Goal: Transaction & Acquisition: Subscribe to service/newsletter

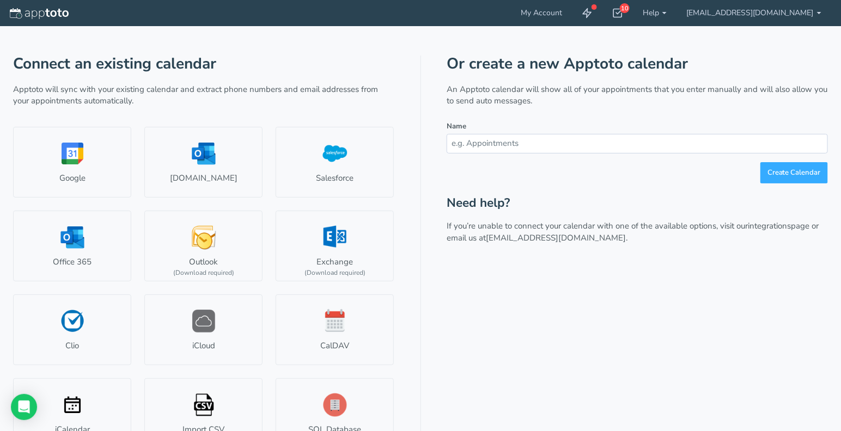
click at [553, 146] on input "text" at bounding box center [637, 143] width 381 height 19
type input "Appointments"
click at [780, 181] on button "Create Calendar" at bounding box center [794, 172] width 68 height 21
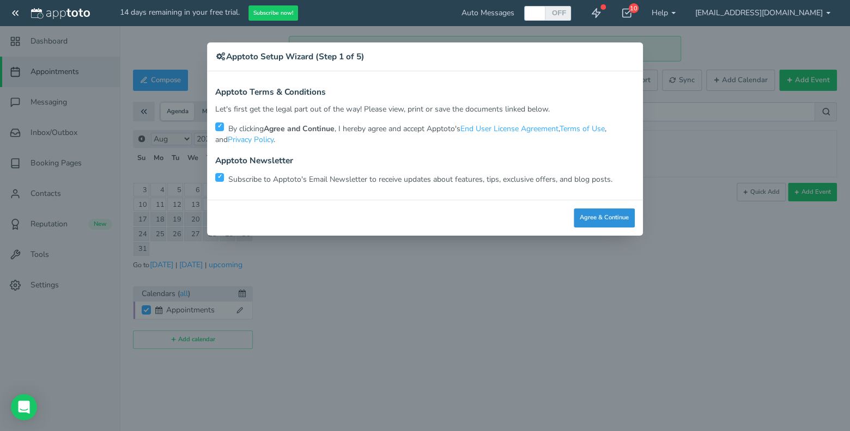
click at [603, 219] on button "Agree & Continue" at bounding box center [603, 218] width 61 height 19
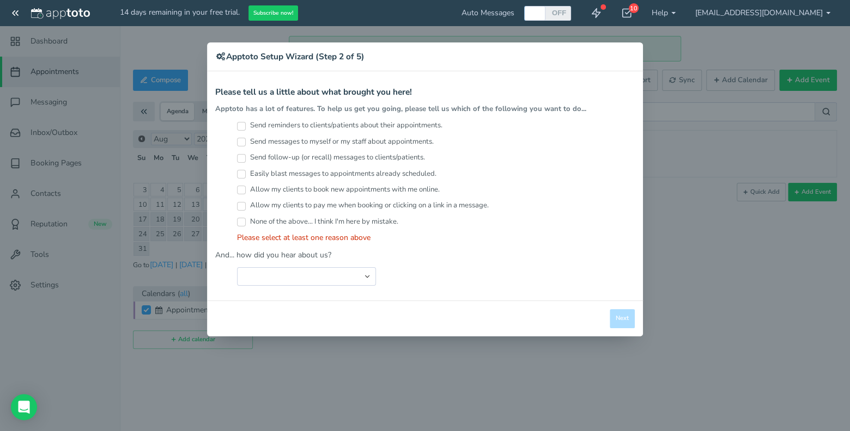
click at [239, 124] on input "Send reminders to clients/patients about their appointments." at bounding box center [241, 126] width 9 height 9
checkbox input "true"
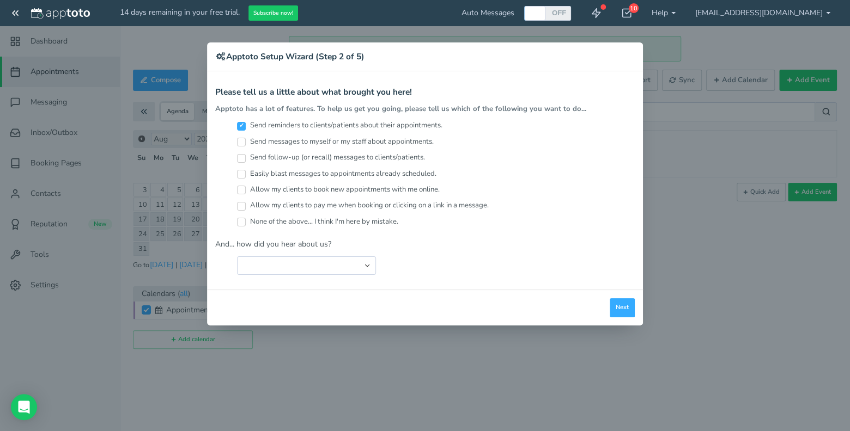
click at [243, 162] on label "Send follow-up (or recall) messages to clients/patients." at bounding box center [331, 157] width 188 height 10
click at [243, 162] on input "Send follow-up (or recall) messages to clients/patients." at bounding box center [241, 158] width 9 height 9
checkbox input "true"
click at [626, 308] on button "Next" at bounding box center [621, 307] width 25 height 19
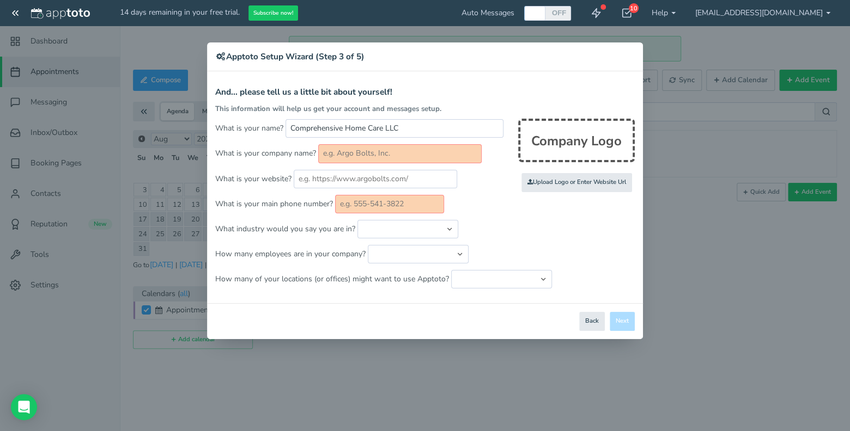
click at [350, 150] on input "text" at bounding box center [399, 153] width 163 height 19
type input "COMPREHENSIVE HOMECARE LLC."
type input "4145850083"
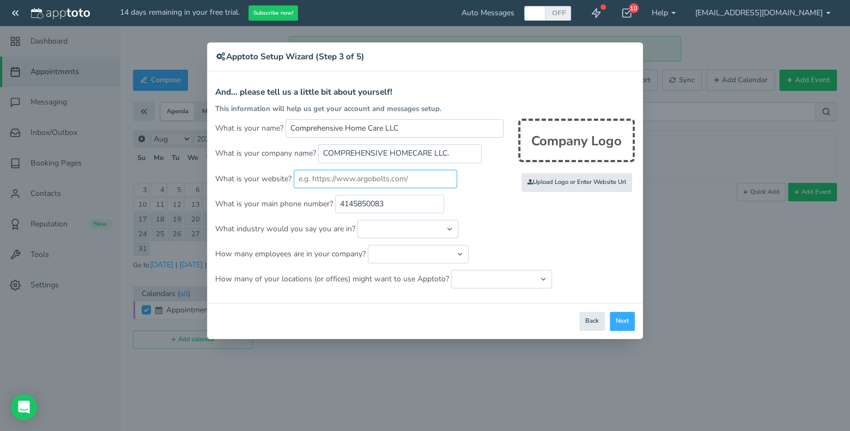
click at [400, 181] on input "text" at bounding box center [375, 179] width 163 height 19
click at [622, 318] on button "Next" at bounding box center [621, 321] width 25 height 19
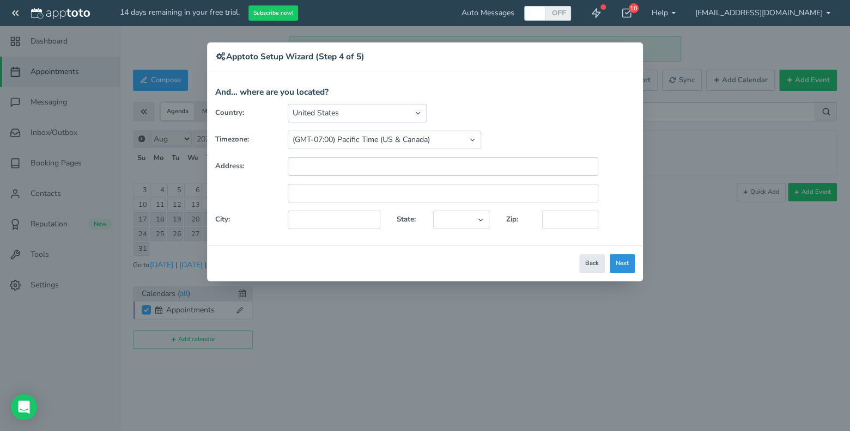
click at [622, 261] on button "Next" at bounding box center [621, 263] width 25 height 19
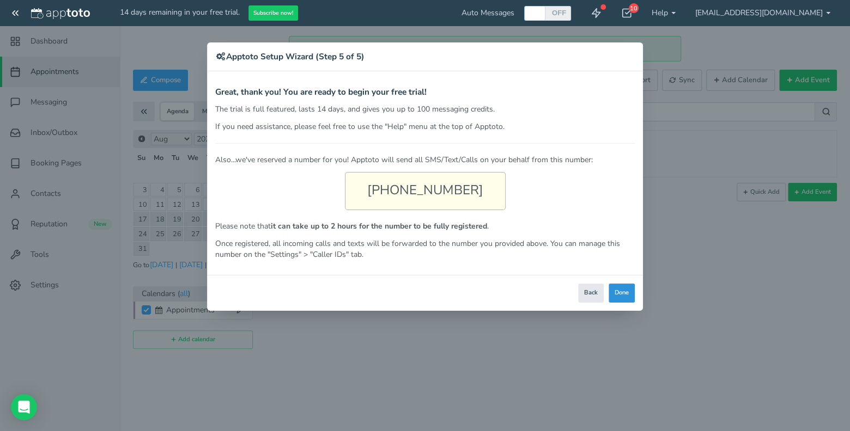
click at [622, 296] on button "Done" at bounding box center [621, 293] width 26 height 19
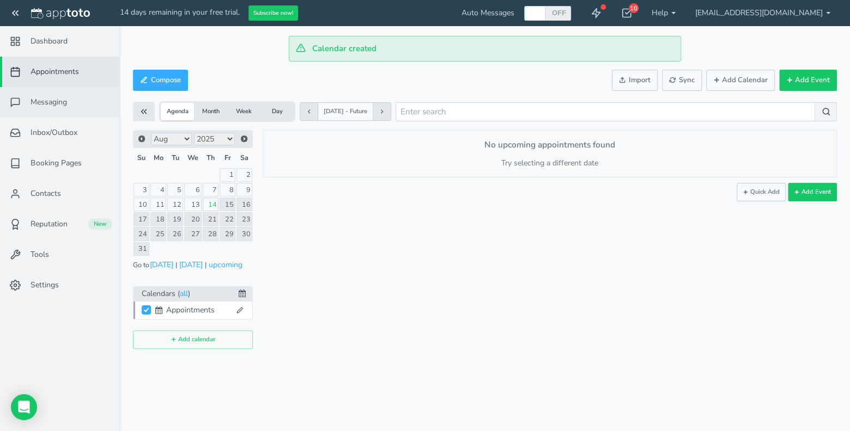
click at [59, 107] on span "Messaging" at bounding box center [48, 102] width 36 height 11
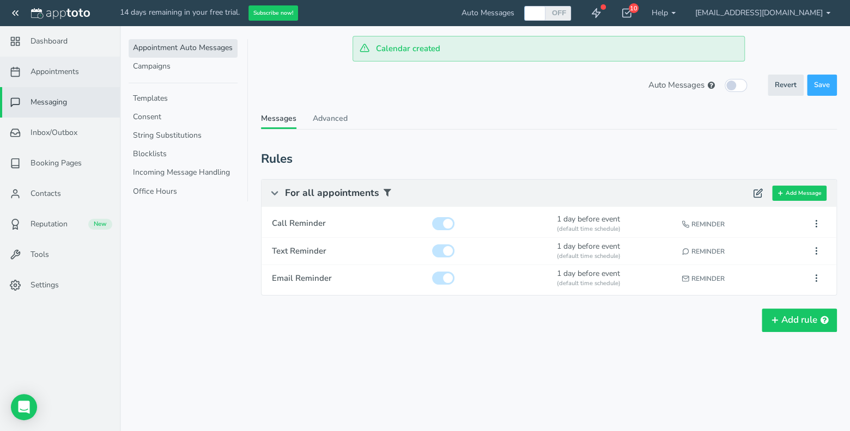
click at [69, 70] on span "Appointments" at bounding box center [54, 71] width 48 height 11
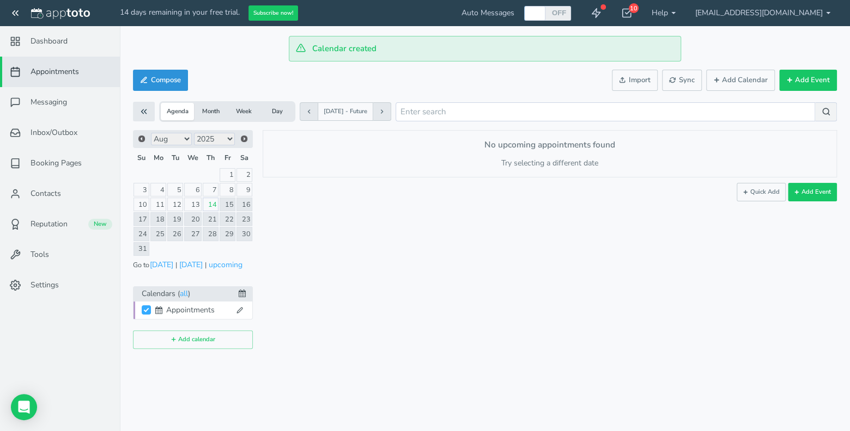
click at [169, 68] on div "Compose Actions Enable Auto Messages Disable Auto Messages [PERSON_NAME] as Pai…" at bounding box center [485, 80] width 704 height 26
click at [167, 70] on button "Compose" at bounding box center [160, 80] width 55 height 21
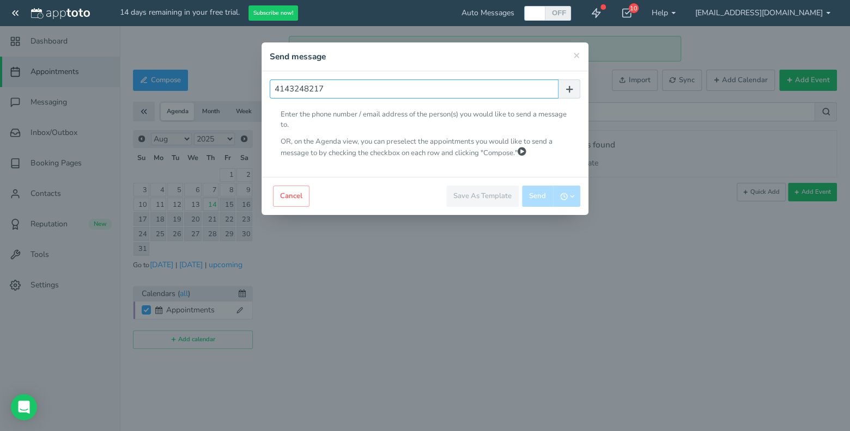
type input "4143248217"
click at [520, 144] on p "OR, on the Agenda view, you can preselect the appointments you would like to se…" at bounding box center [424, 148] width 289 height 22
click at [568, 87] on icon "button" at bounding box center [569, 89] width 10 height 10
radio input "false"
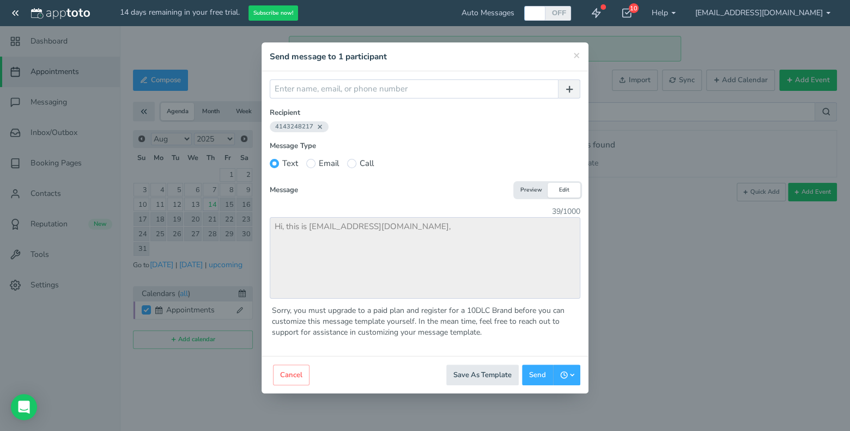
click at [567, 191] on button "Edit" at bounding box center [563, 190] width 33 height 15
drag, startPoint x: 561, startPoint y: 190, endPoint x: 550, endPoint y: 193, distance: 11.4
click at [557, 190] on button "Edit" at bounding box center [563, 190] width 33 height 15
click at [530, 198] on message-editor-simple "Message Type Text Email Call Send Securely Language Account Default English - […" at bounding box center [425, 239] width 310 height 197
click at [534, 192] on button "Preview" at bounding box center [531, 190] width 33 height 15
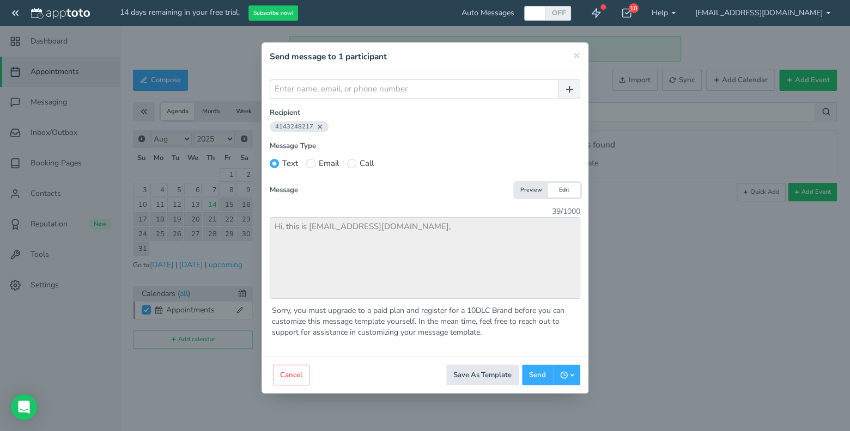
type input "4145850083"
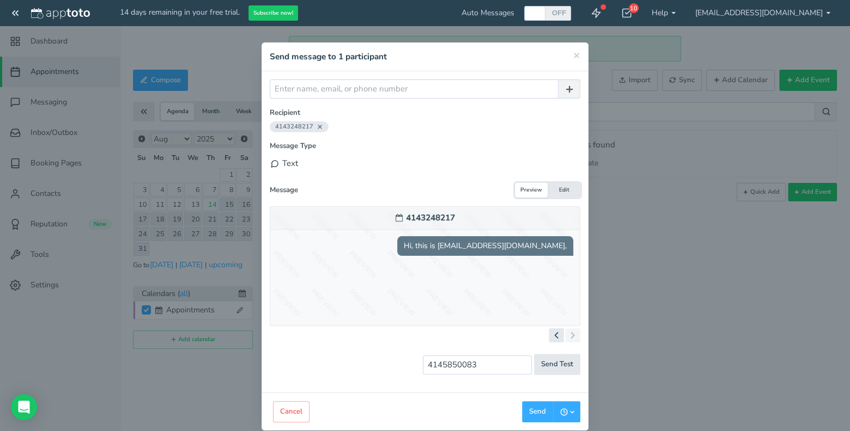
click at [327, 287] on div "4143248217 Hi, this is [EMAIL_ADDRESS][DOMAIN_NAME]," at bounding box center [425, 266] width 310 height 120
click at [550, 181] on message-editor-simple "Message Type Text Email Call Send Securely Language Account Default English - […" at bounding box center [425, 262] width 310 height 243
click at [554, 187] on button "Edit" at bounding box center [563, 190] width 33 height 15
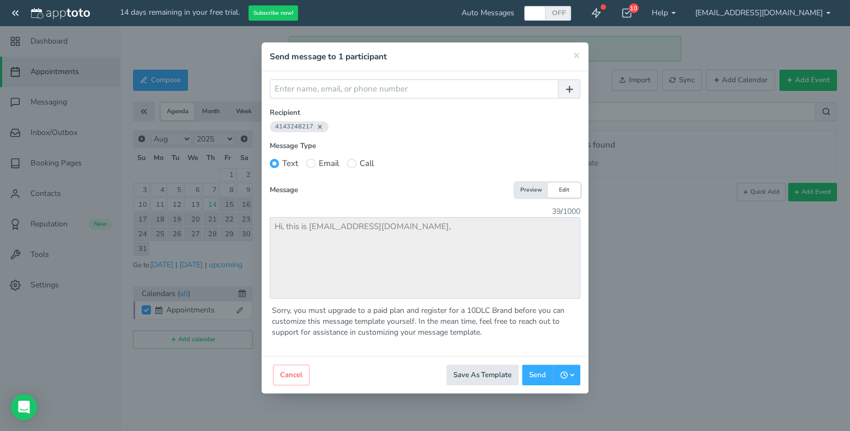
click at [531, 192] on button "Preview" at bounding box center [531, 190] width 33 height 15
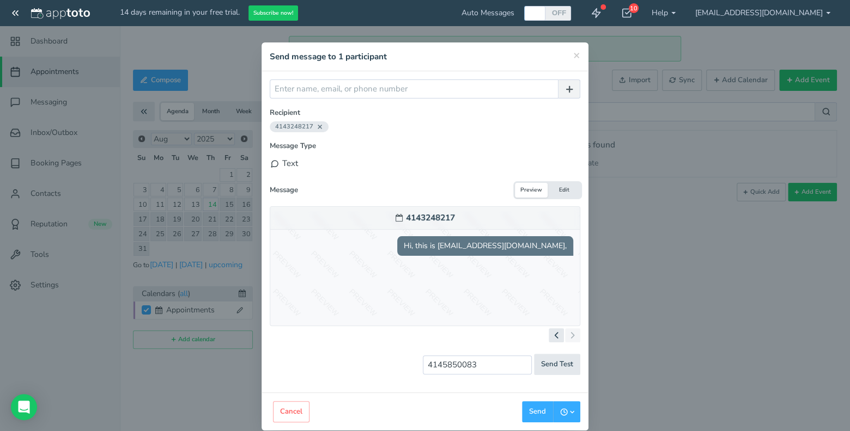
click at [547, 190] on button "Edit" at bounding box center [563, 190] width 33 height 15
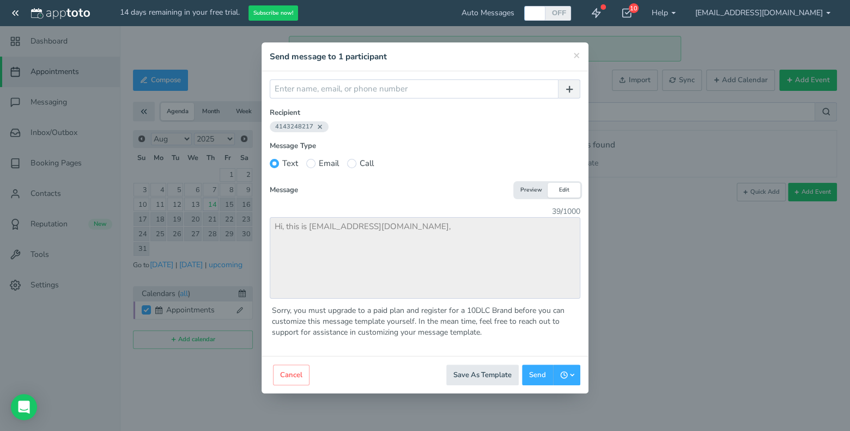
click at [322, 164] on label "Email" at bounding box center [322, 163] width 33 height 11
click at [315, 164] on input "Email" at bounding box center [310, 163] width 9 height 9
radio input "true"
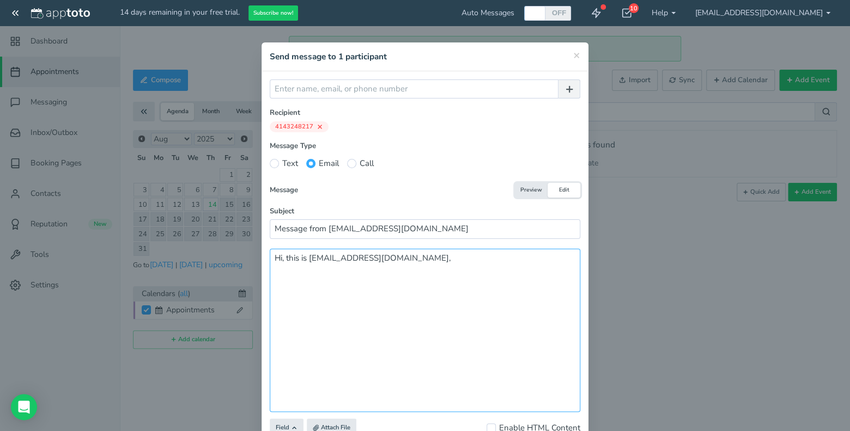
click at [402, 317] on textarea "Hi, this is [EMAIL_ADDRESS][DOMAIN_NAME]," at bounding box center [425, 330] width 310 height 163
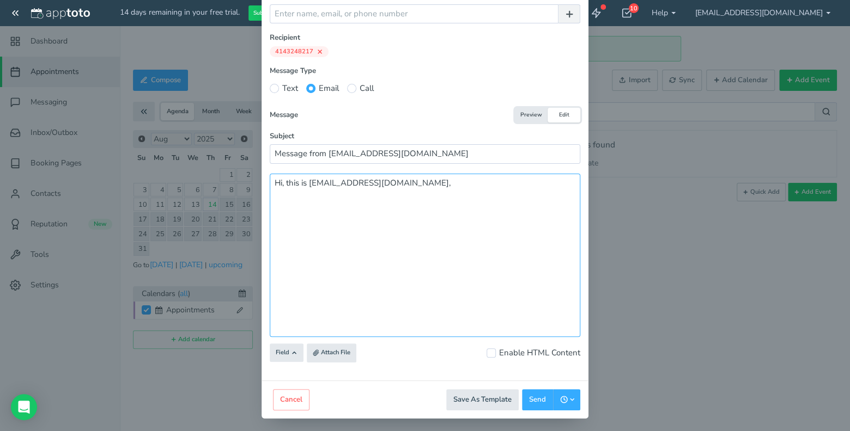
scroll to position [77, 0]
click at [443, 193] on textarea "Hi, this is [EMAIL_ADDRESS][DOMAIN_NAME]," at bounding box center [425, 253] width 310 height 163
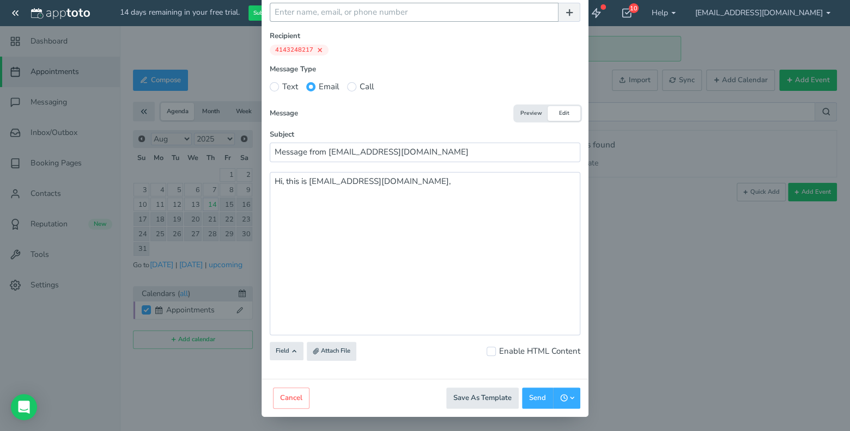
click at [275, 88] on label "Text" at bounding box center [284, 86] width 28 height 11
click at [275, 88] on input "Text" at bounding box center [274, 86] width 9 height 9
radio input "true"
radio input "false"
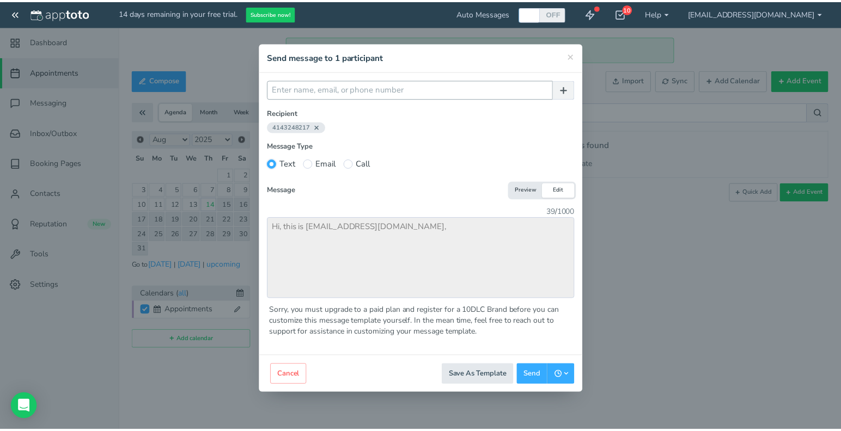
scroll to position [0, 0]
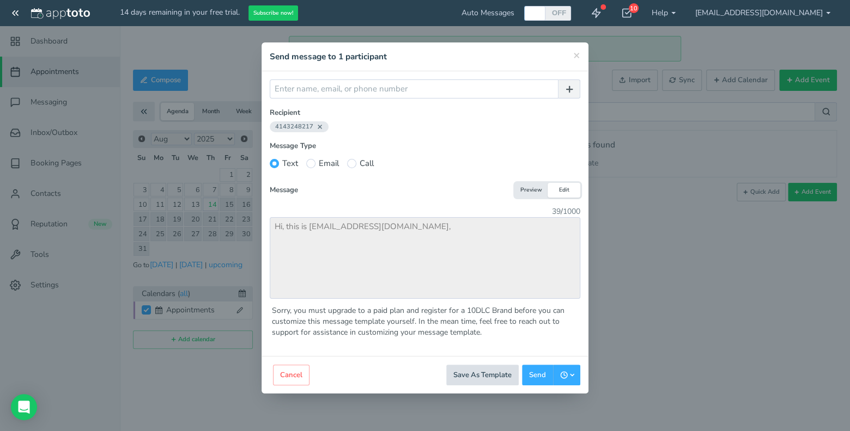
click at [502, 371] on button "Save As Template" at bounding box center [482, 375] width 72 height 21
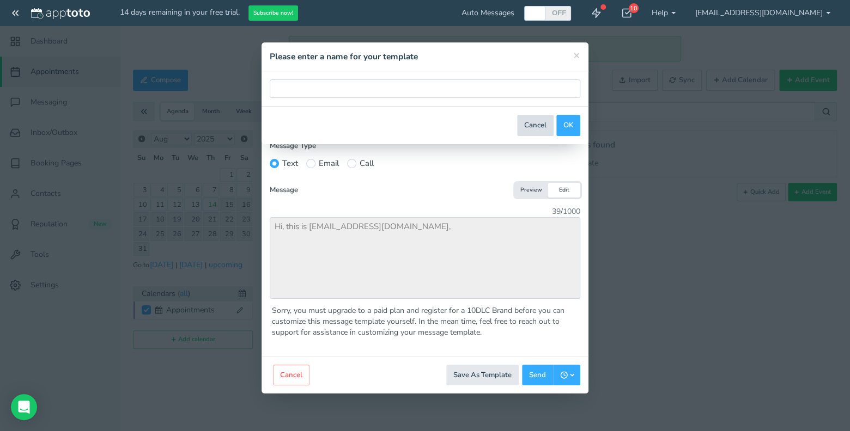
click at [530, 119] on button "Cancel" at bounding box center [535, 125] width 36 height 21
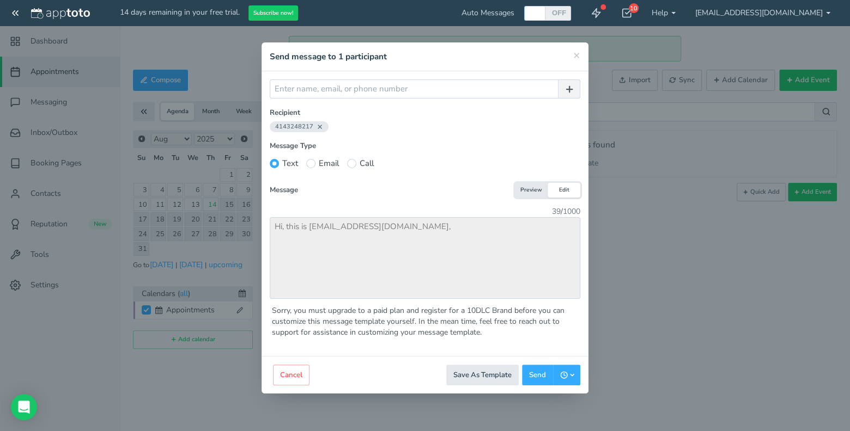
click at [580, 52] on div "× Send message to participants Send message to 1 participant Send message" at bounding box center [424, 56] width 327 height 29
click at [577, 57] on span "×" at bounding box center [576, 54] width 7 height 15
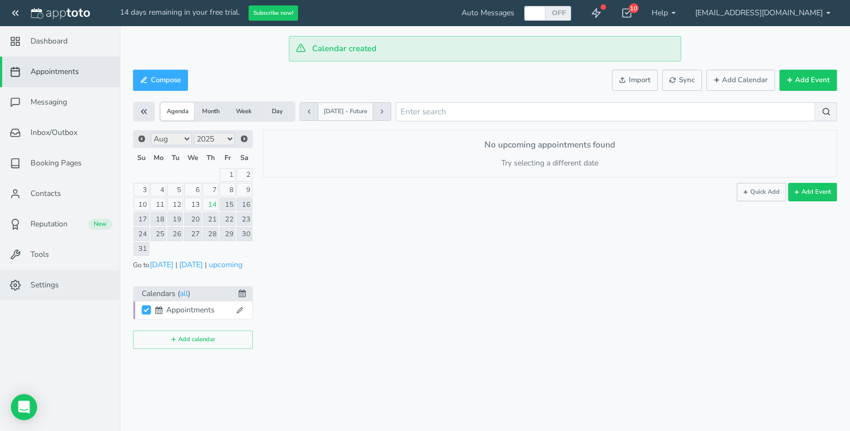
click at [70, 285] on link "Settings" at bounding box center [60, 285] width 120 height 30
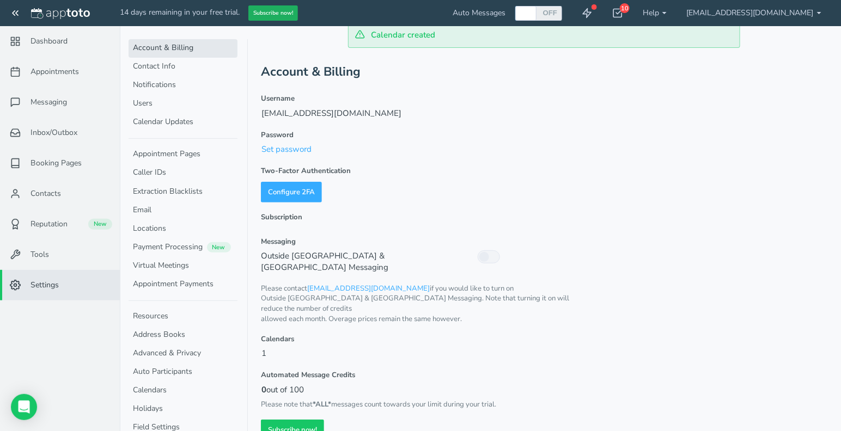
click at [289, 10] on button "Subscribe now!" at bounding box center [273, 13] width 50 height 16
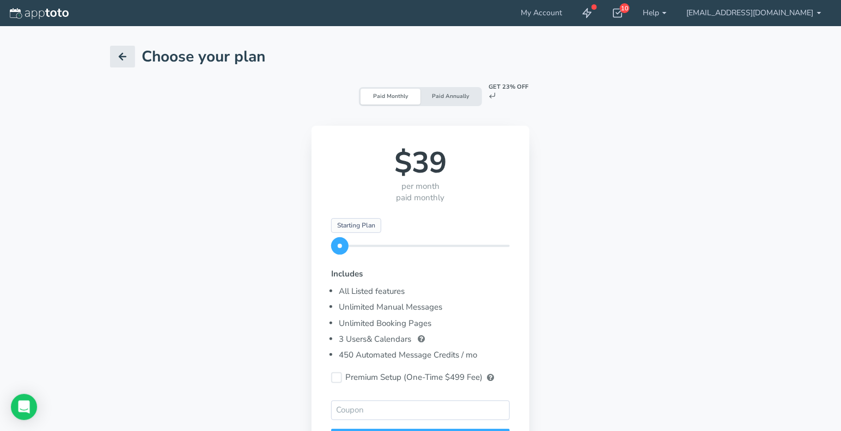
click at [466, 98] on div "Paid Annually" at bounding box center [450, 97] width 60 height 16
click at [424, 97] on div "Paid Annually" at bounding box center [450, 97] width 60 height 16
click at [393, 97] on div "Paid Monthly" at bounding box center [391, 97] width 60 height 16
click at [441, 96] on div "Paid Annually" at bounding box center [450, 97] width 60 height 16
click at [403, 100] on div "Paid Monthly" at bounding box center [391, 97] width 60 height 16
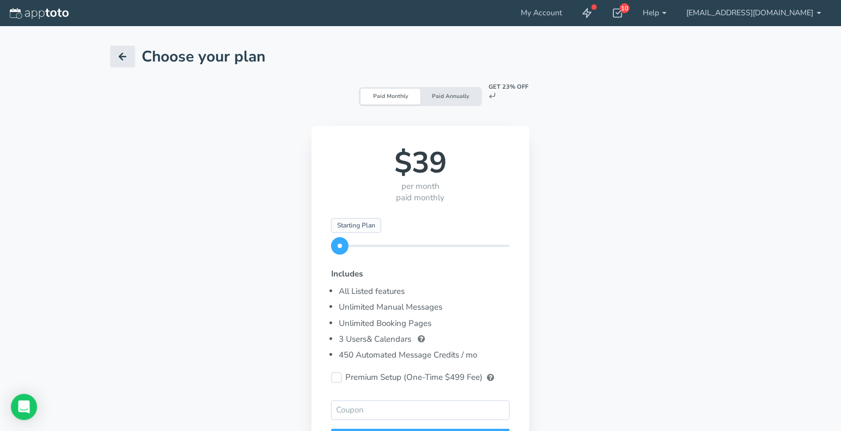
click at [477, 95] on div "Paid Annually" at bounding box center [450, 97] width 60 height 16
